Goal: Task Accomplishment & Management: Manage account settings

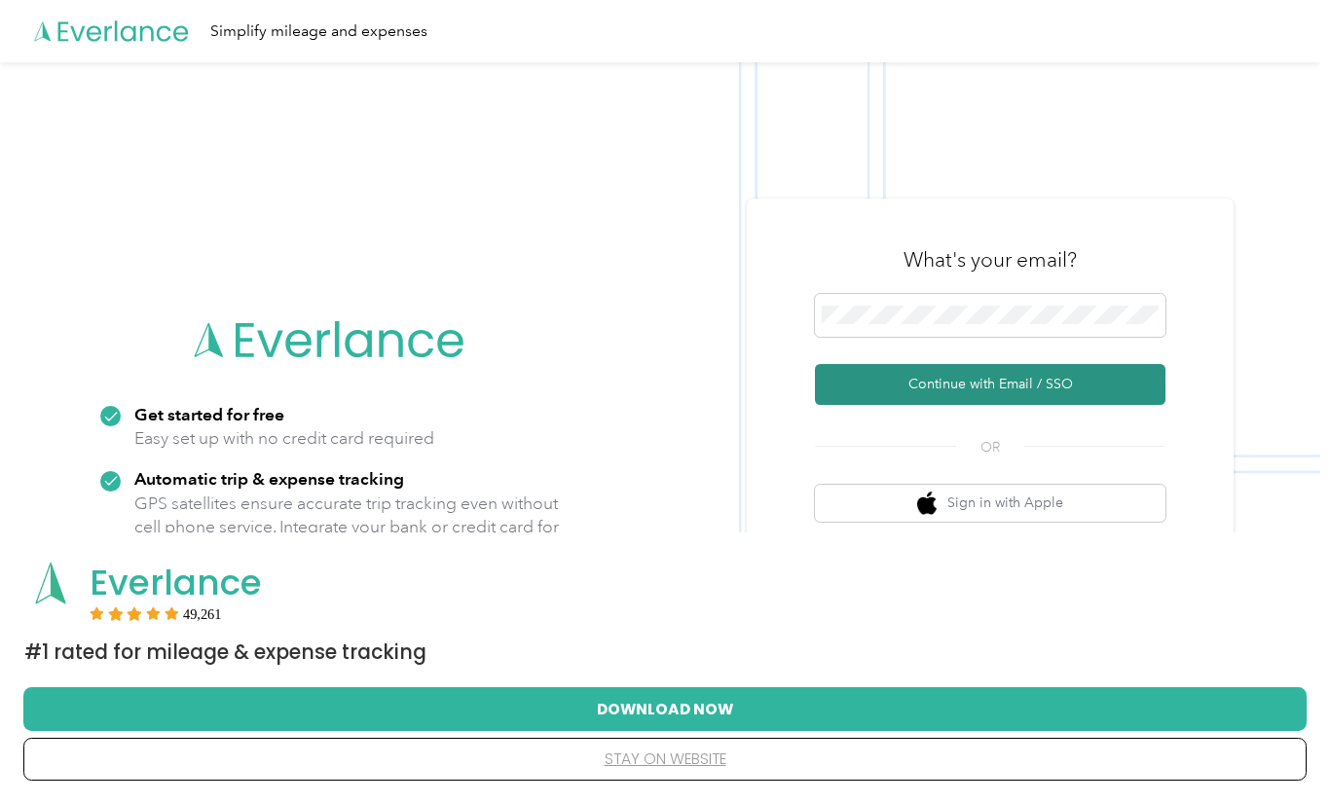
click at [972, 388] on button "Continue with Email / SSO" at bounding box center [990, 384] width 351 height 41
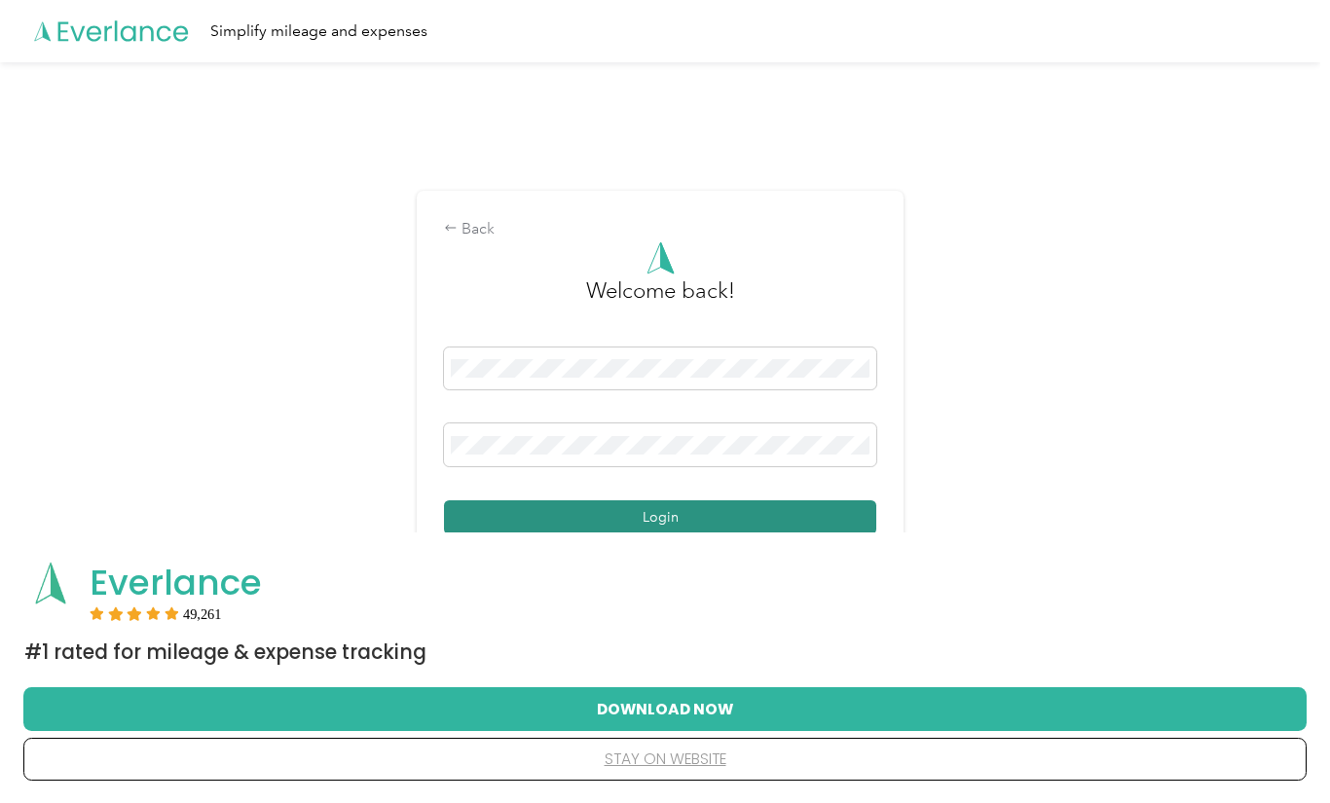
click at [670, 517] on button "Login" at bounding box center [660, 517] width 432 height 34
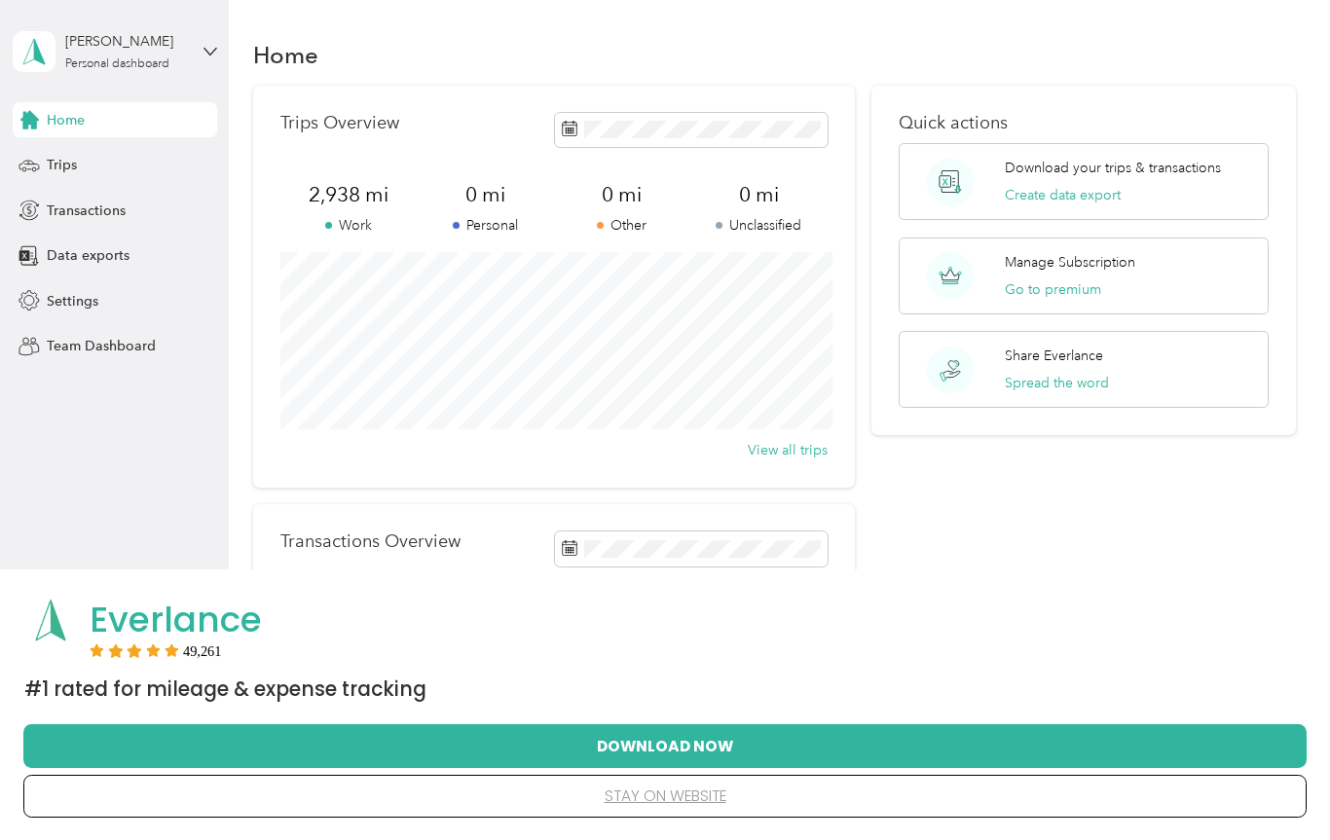
click at [663, 796] on button "stay on website" at bounding box center [665, 796] width 1221 height 41
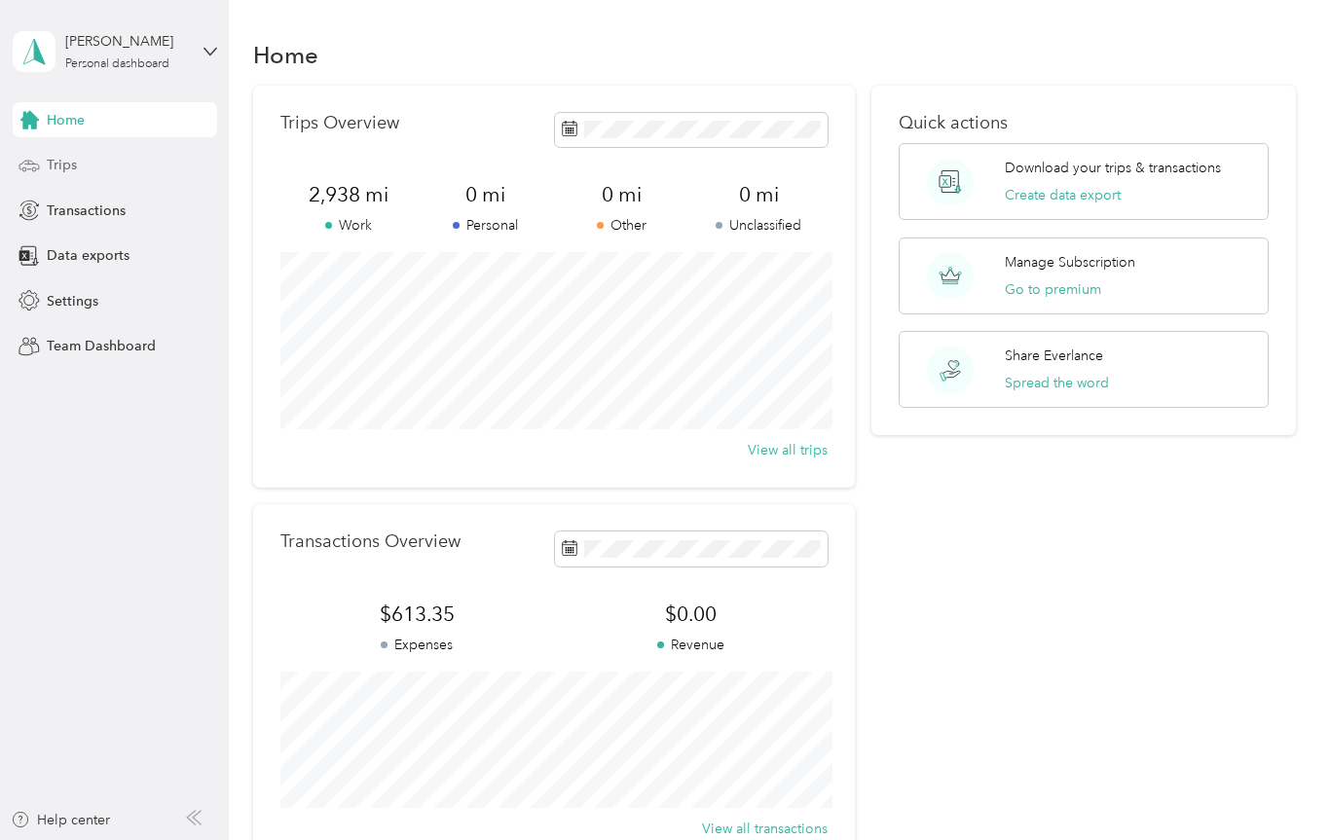
click at [63, 178] on div "Trips" at bounding box center [115, 165] width 204 height 35
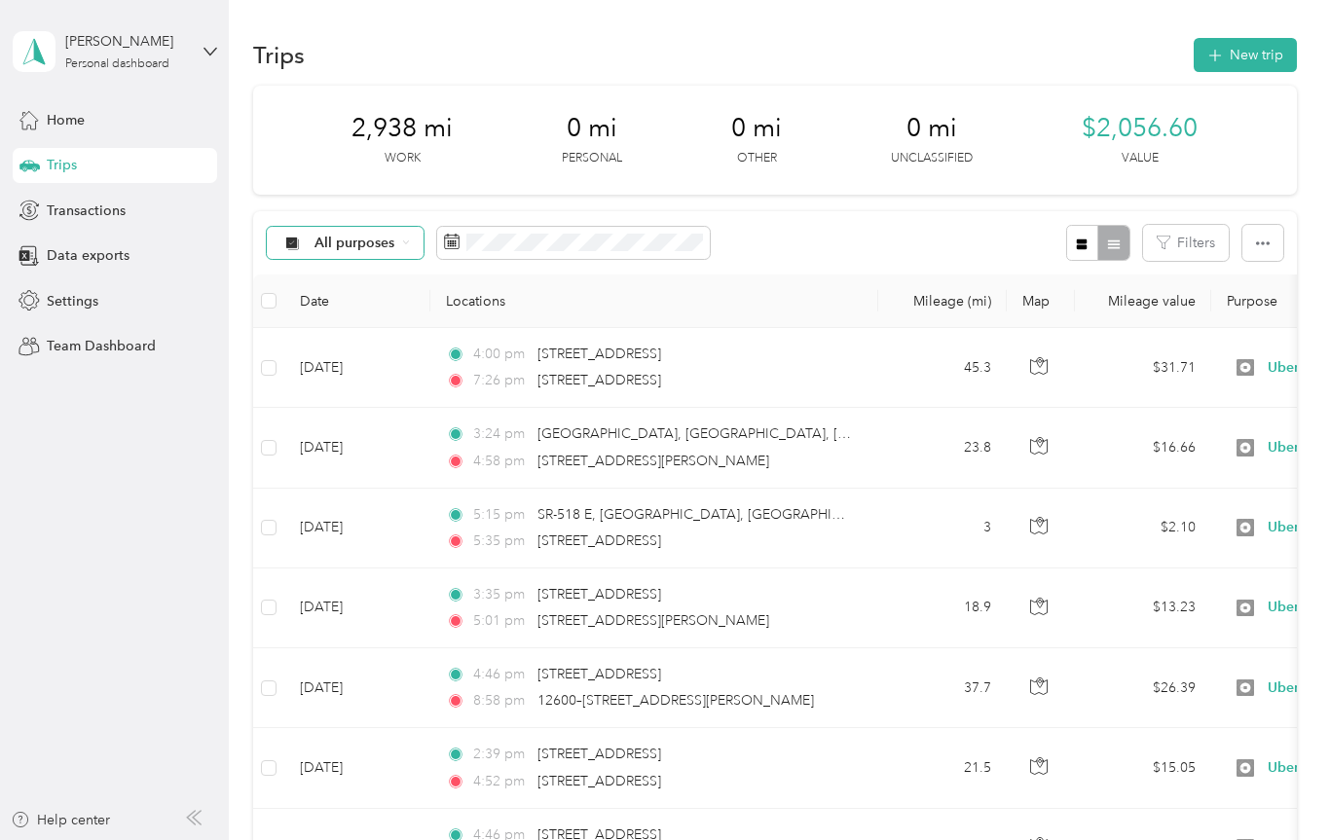
click at [376, 247] on span "All purposes" at bounding box center [354, 244] width 81 height 14
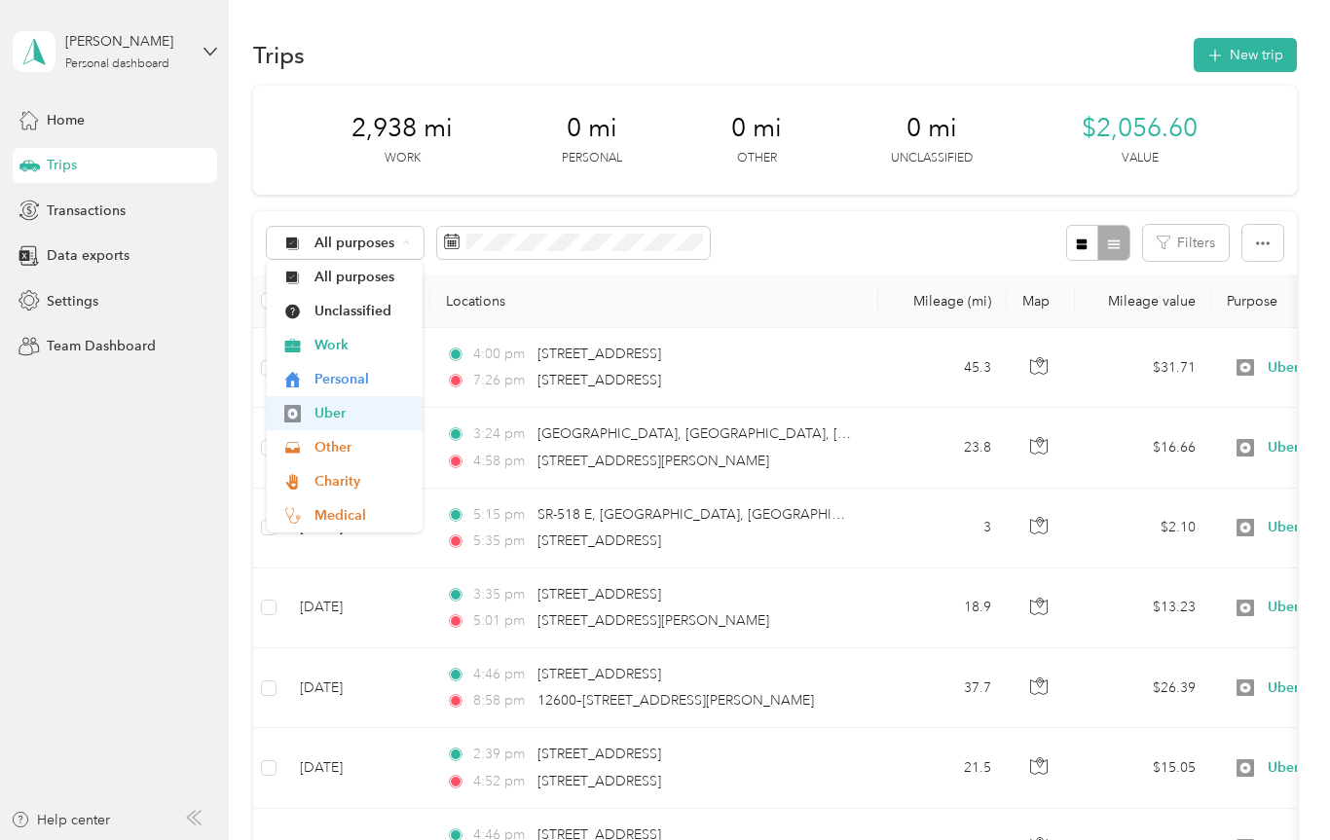
click at [337, 412] on span "Uber" at bounding box center [361, 413] width 94 height 20
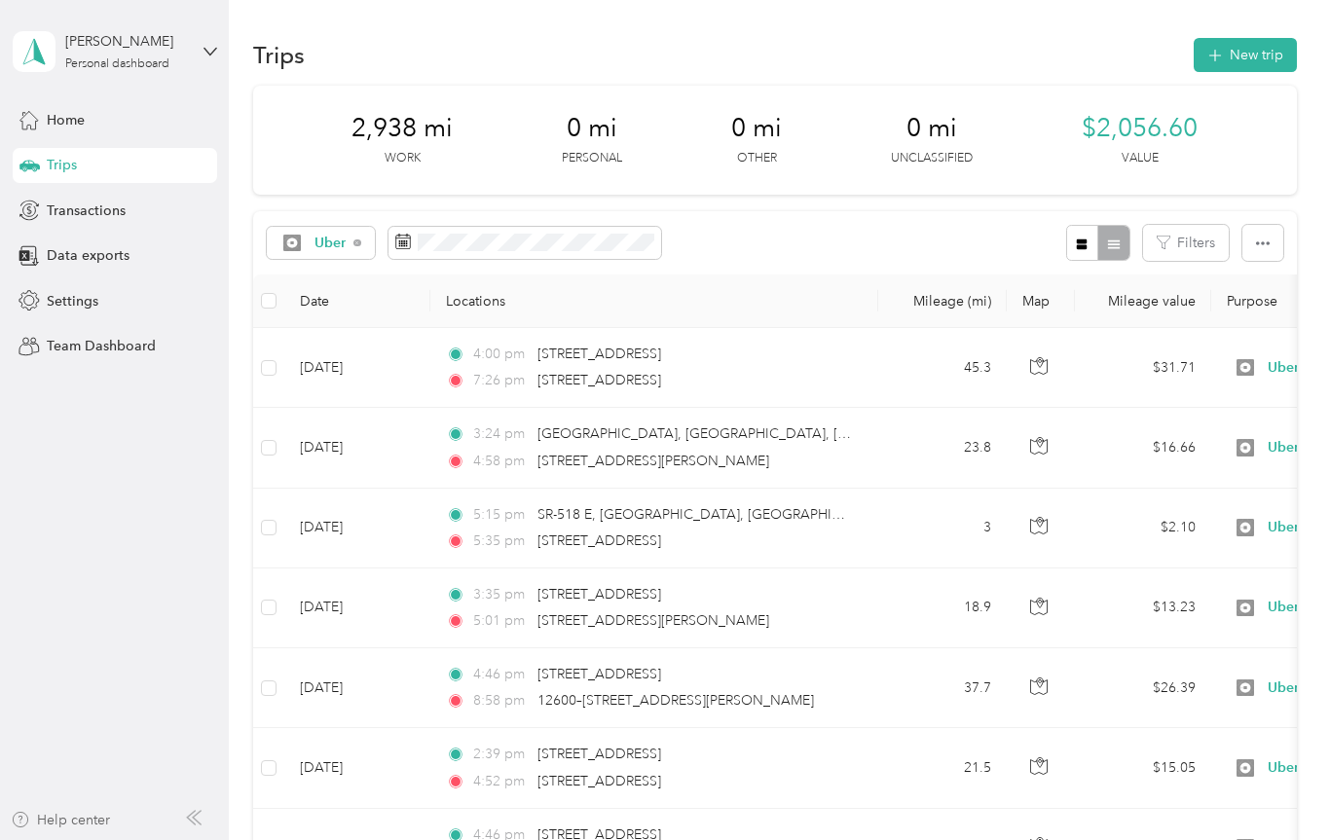
click at [79, 826] on div "Help center" at bounding box center [60, 820] width 99 height 20
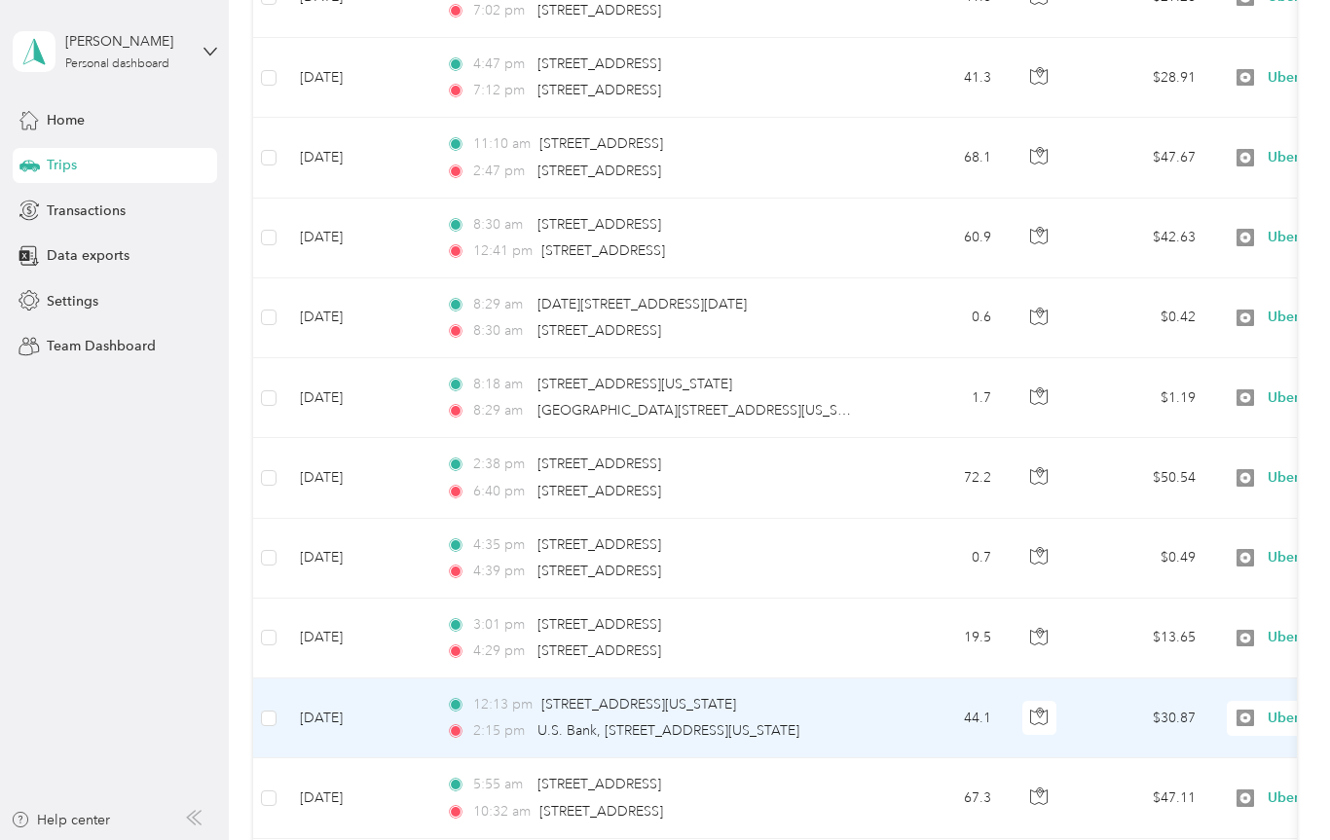
click at [431, 706] on td "12:13 pm [STREET_ADDRESS][US_STATE] 2:15 pm [GEOGRAPHIC_DATA][STREET_ADDRESS][U…" at bounding box center [654, 719] width 448 height 80
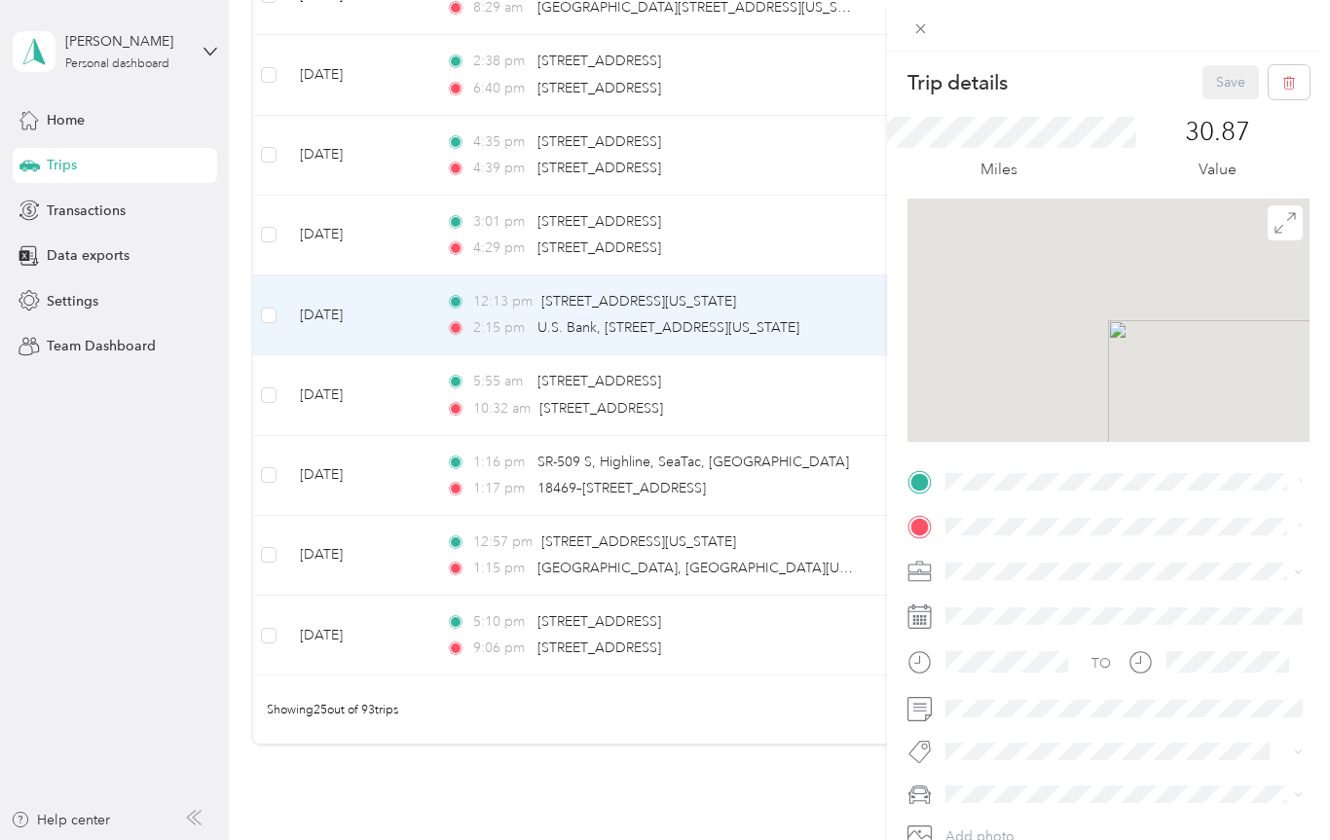
click at [131, 618] on div "Trip details Save This trip cannot be edited because it is either under review,…" at bounding box center [665, 420] width 1330 height 840
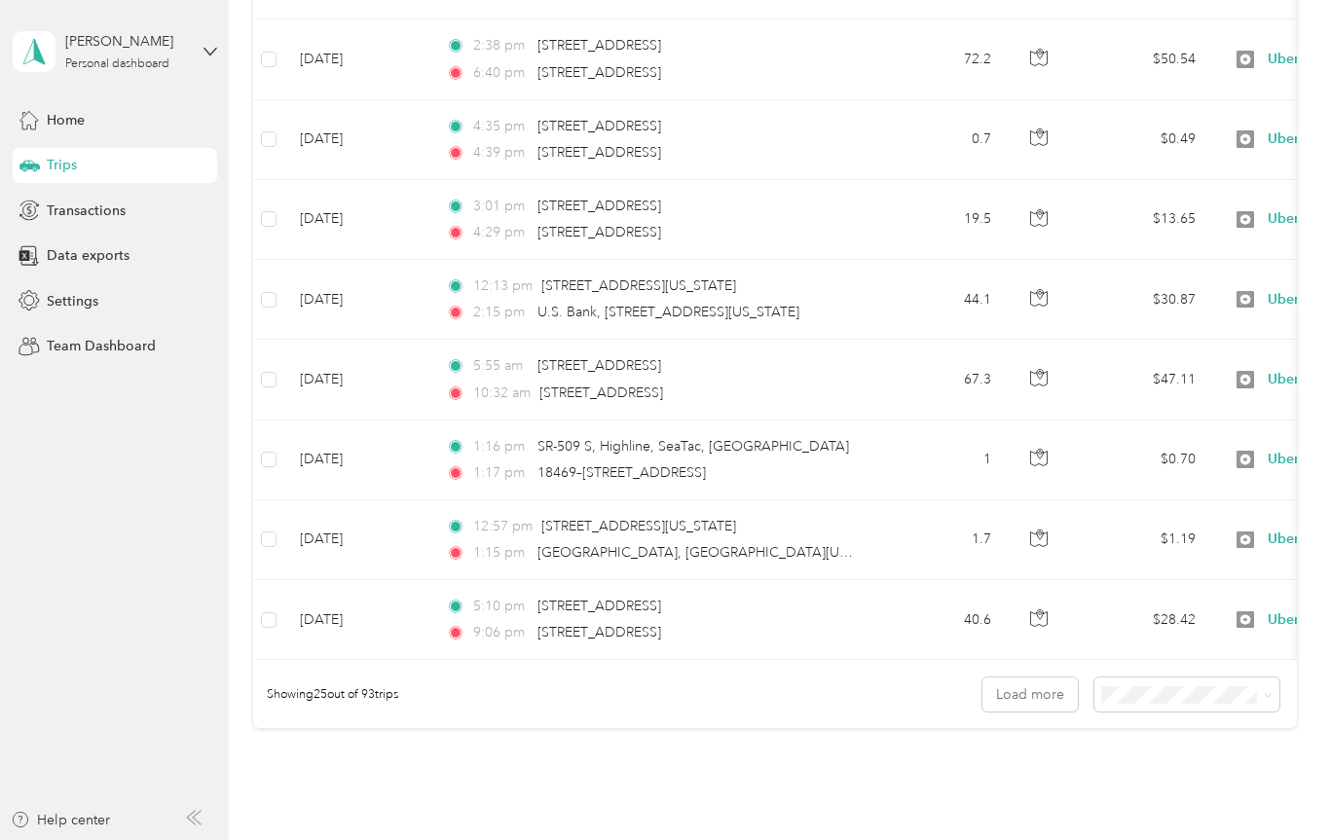
scroll to position [1672, 0]
click at [1049, 694] on button "Load more" at bounding box center [1029, 693] width 95 height 34
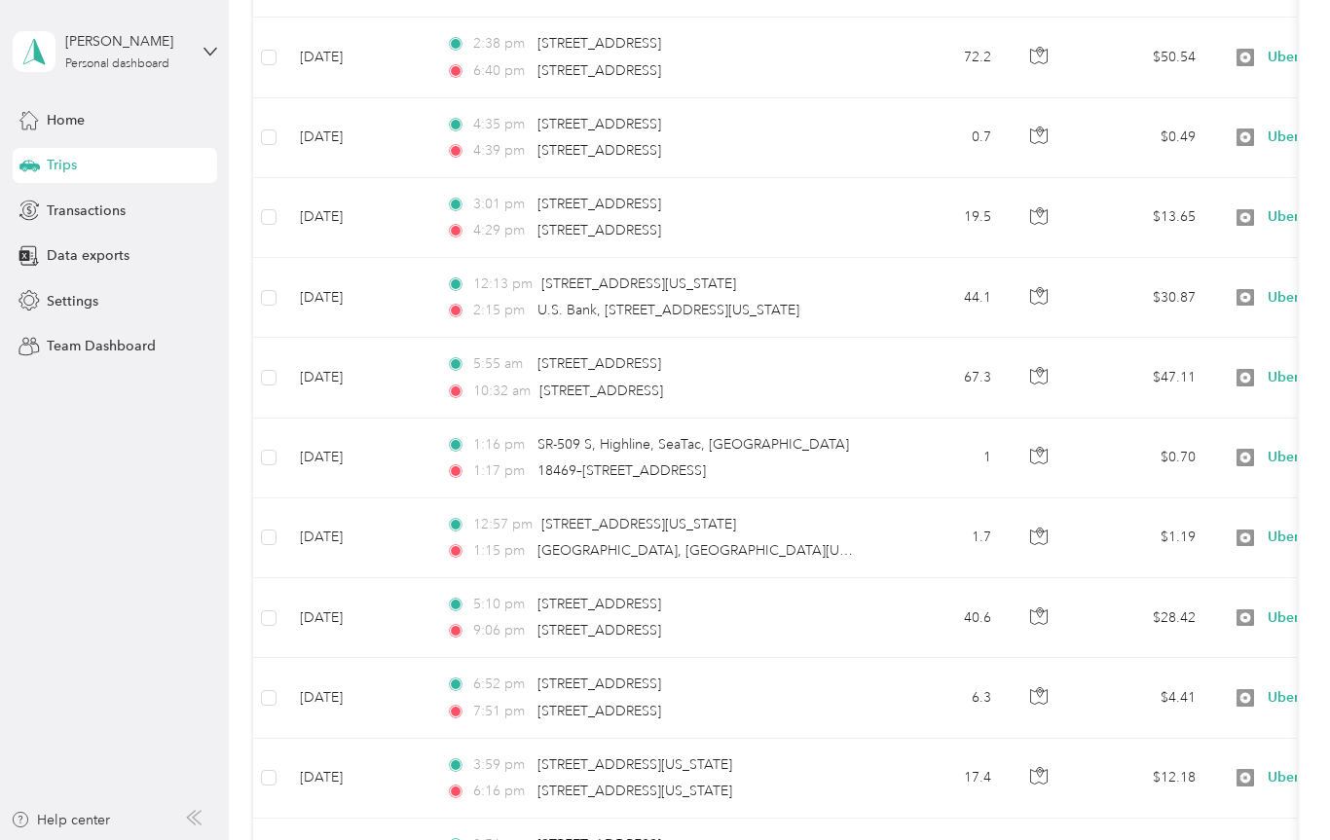
scroll to position [118, 0]
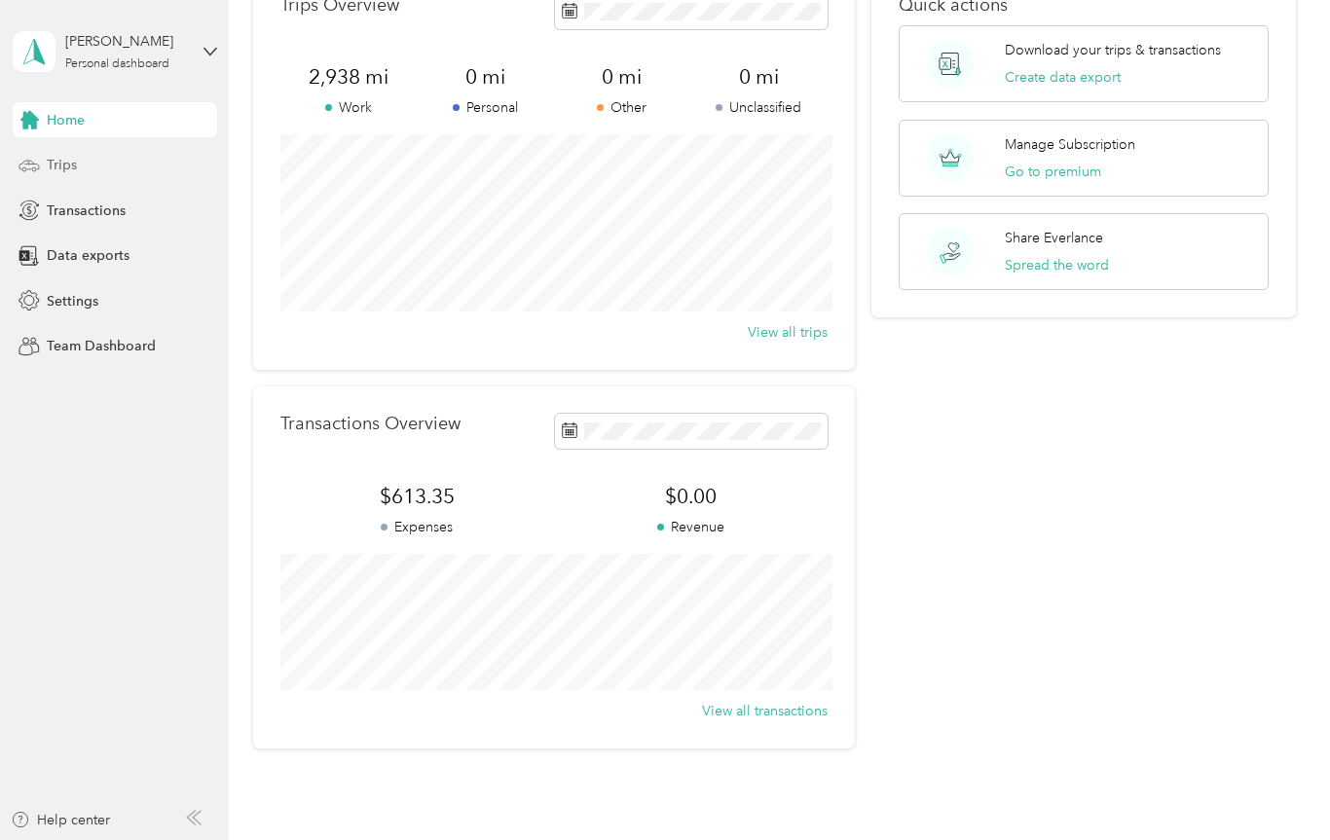
click at [65, 169] on span "Trips" at bounding box center [62, 165] width 30 height 20
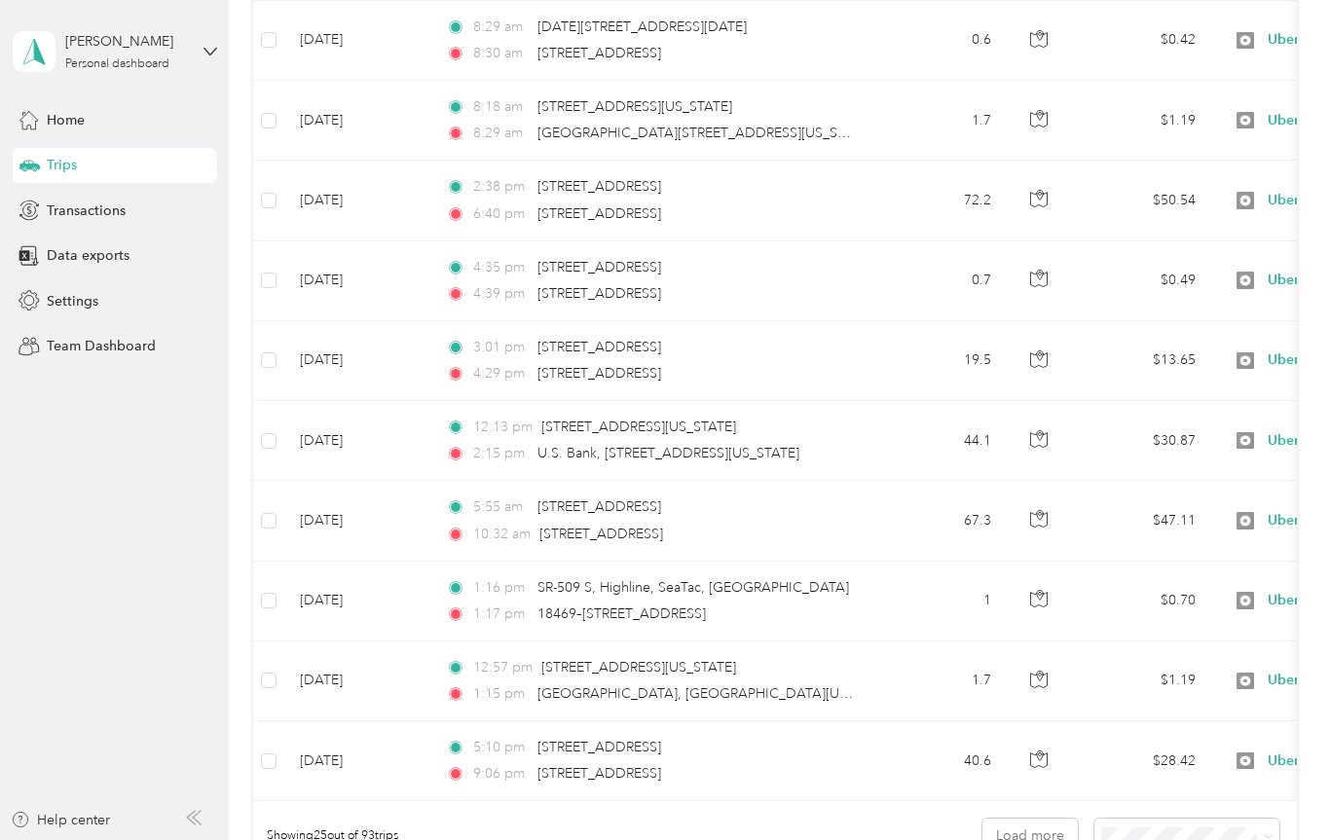
scroll to position [1526, 0]
click at [184, 53] on div "[PERSON_NAME] Personal dashboard" at bounding box center [126, 50] width 122 height 39
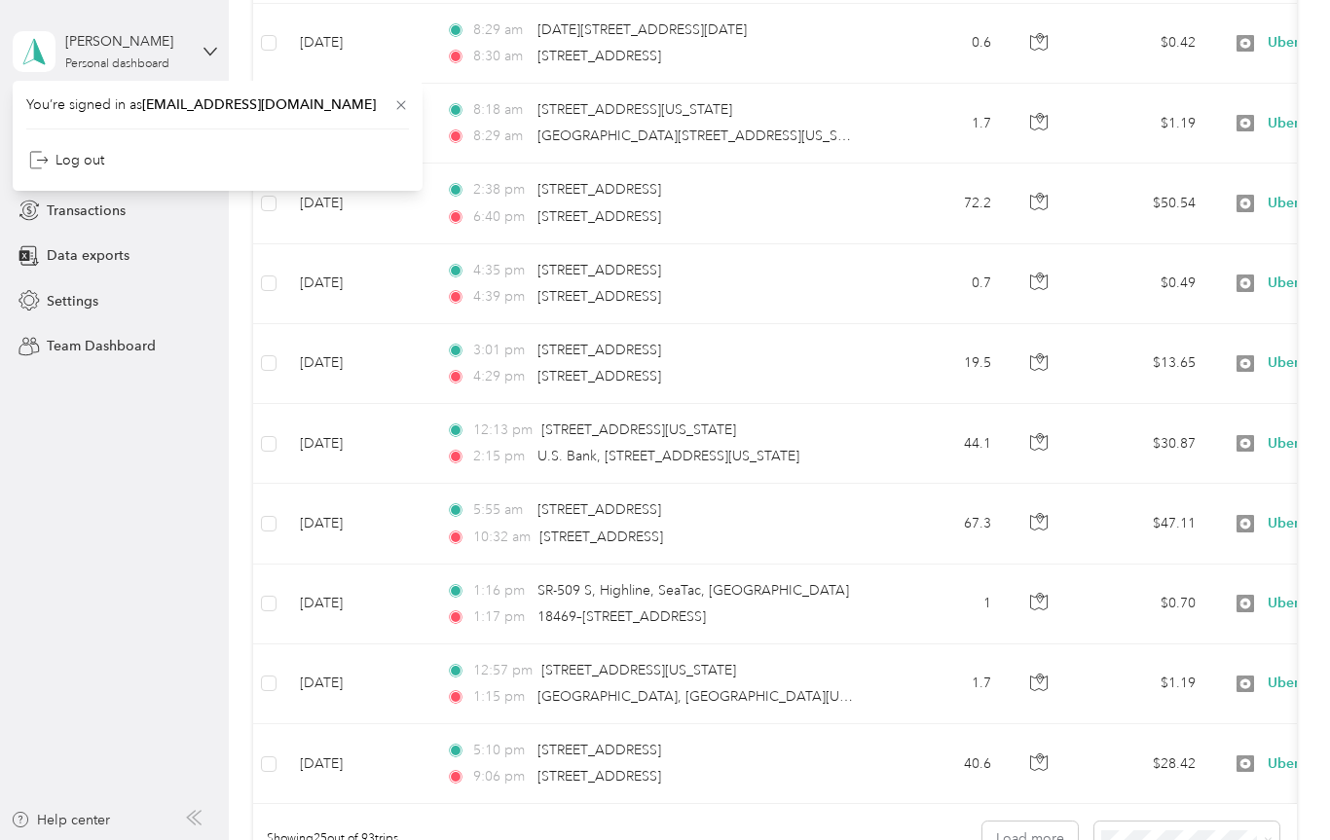
click at [107, 508] on aside "[PERSON_NAME] Personal dashboard Home Trips Transactions Data exports Settings …" at bounding box center [114, 420] width 229 height 840
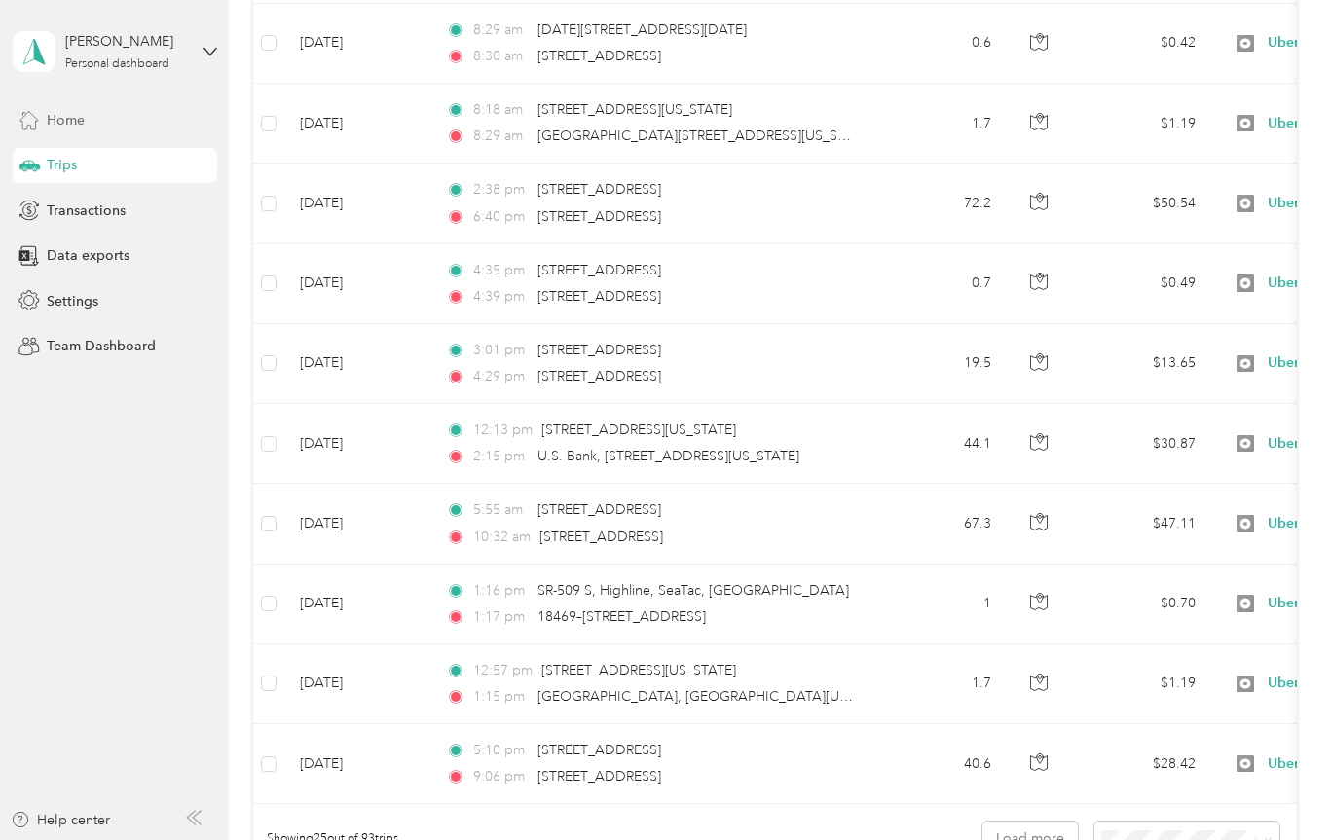
click at [47, 116] on span "Home" at bounding box center [66, 120] width 38 height 20
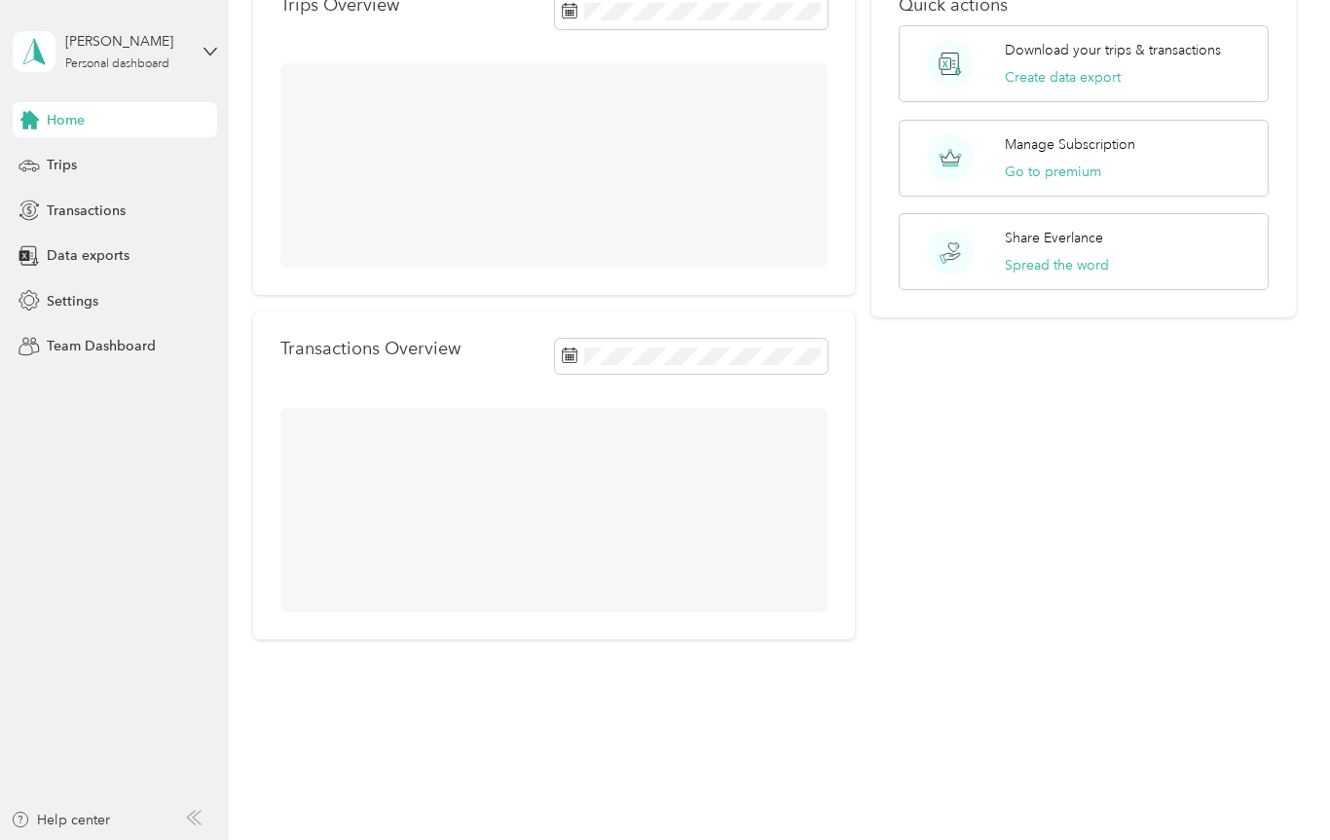
scroll to position [118, 0]
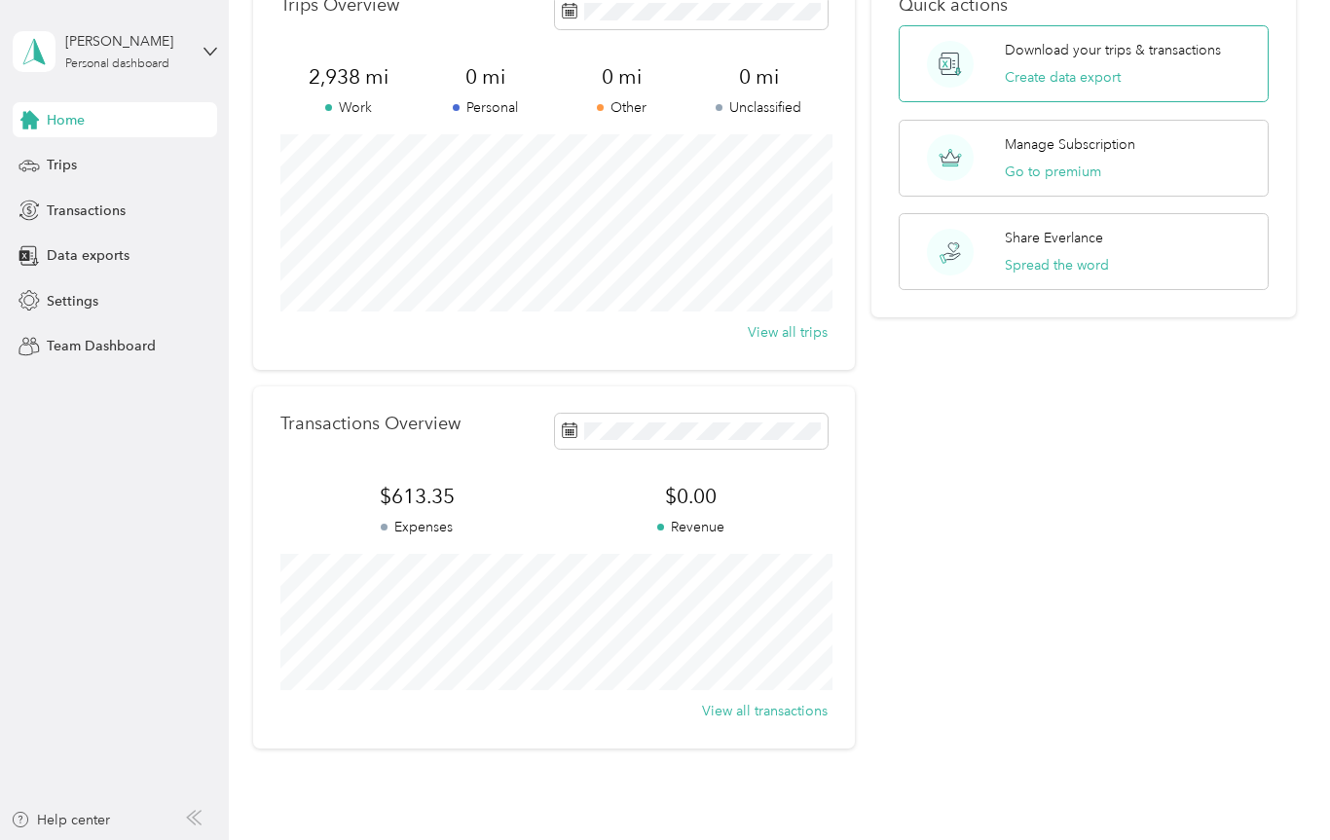
click at [1156, 72] on div "Download your trips & transactions Create data export" at bounding box center [1113, 64] width 216 height 48
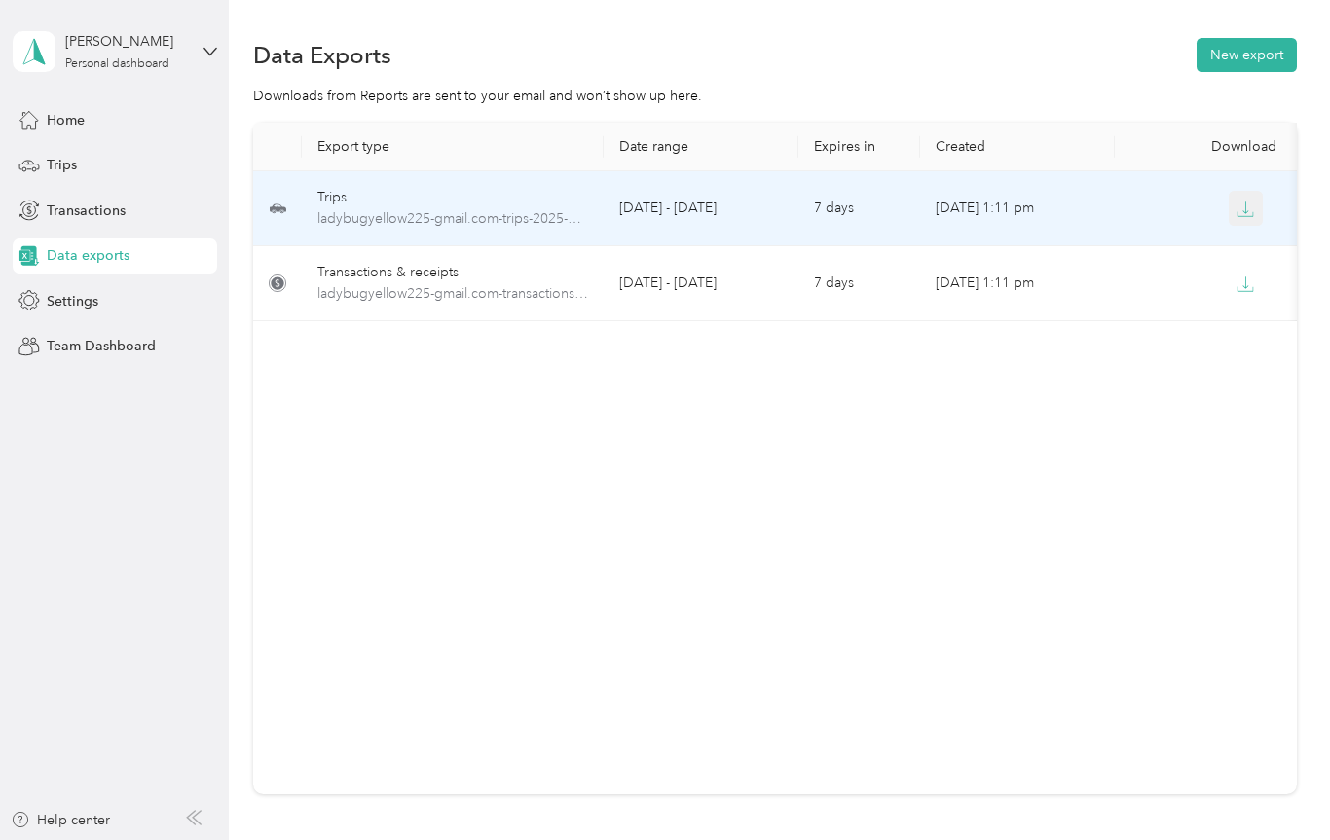
click at [1250, 216] on icon "button" at bounding box center [1246, 210] width 18 height 18
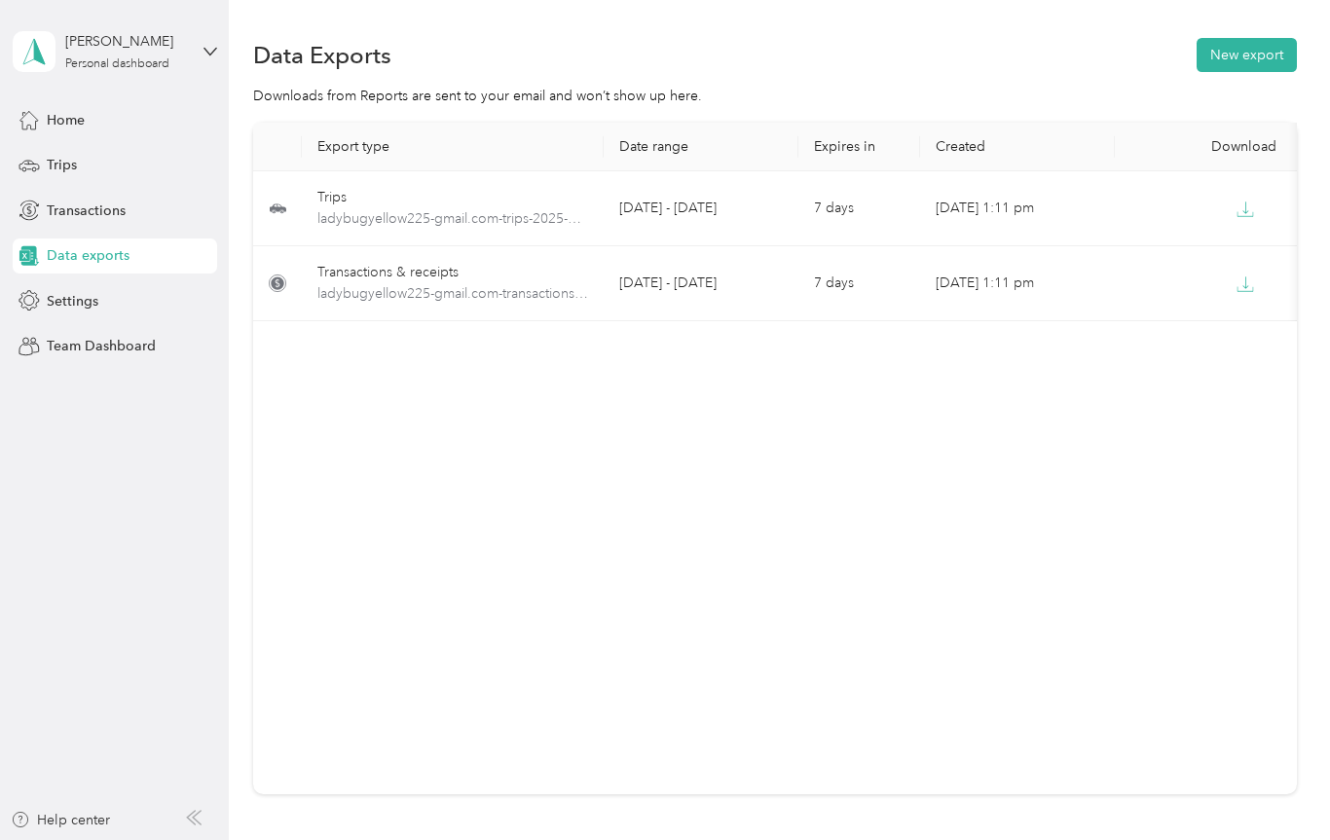
click at [79, 256] on span "Data exports" at bounding box center [88, 255] width 83 height 20
click at [60, 169] on span "Trips" at bounding box center [62, 165] width 30 height 20
